Goal: Check status: Verify the current state of an ongoing process or item

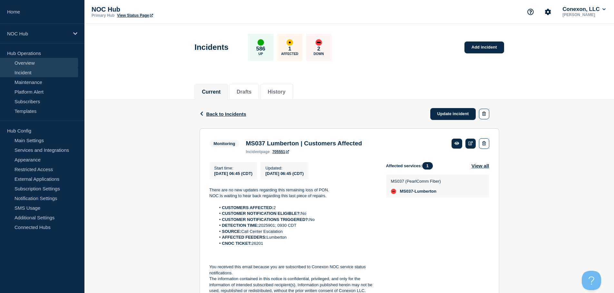
click at [31, 67] on link "Overview" at bounding box center [39, 63] width 78 height 10
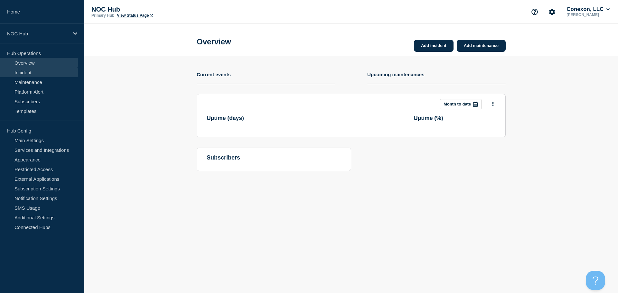
click at [31, 68] on link "Incident" at bounding box center [39, 73] width 78 height 10
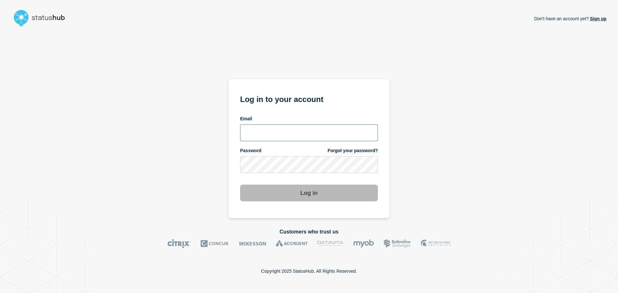
type input "[PERSON_NAME][EMAIL_ADDRESS][DOMAIN_NAME]"
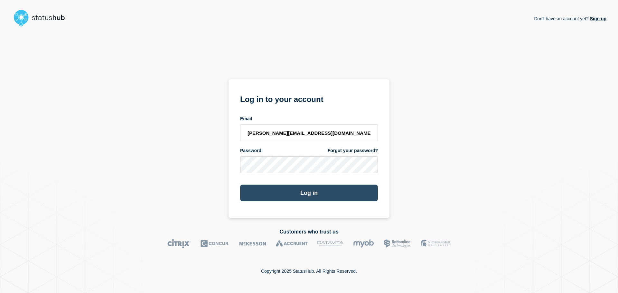
click at [301, 200] on button "Log in" at bounding box center [309, 193] width 138 height 17
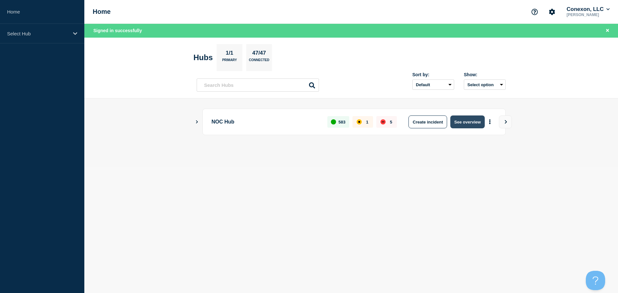
click at [470, 122] on button "See overview" at bounding box center [468, 122] width 34 height 13
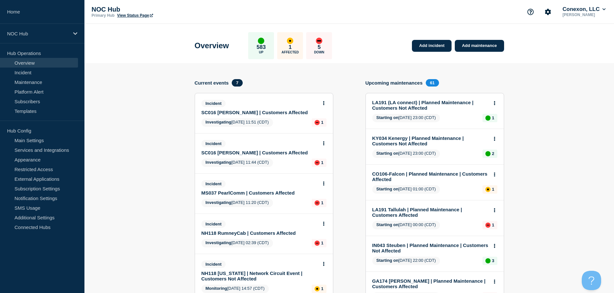
scroll to position [15, 0]
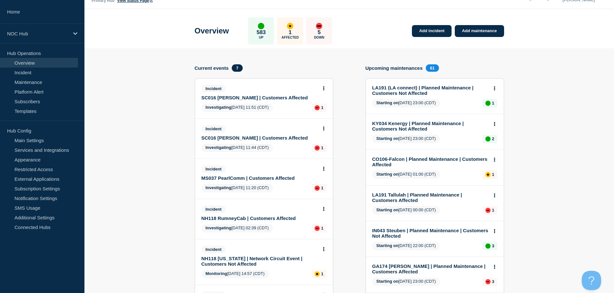
click at [324, 131] on button at bounding box center [323, 128] width 5 height 5
click at [323, 144] on link "View incident" at bounding box center [321, 144] width 26 height 5
